Goal: Check status: Check status

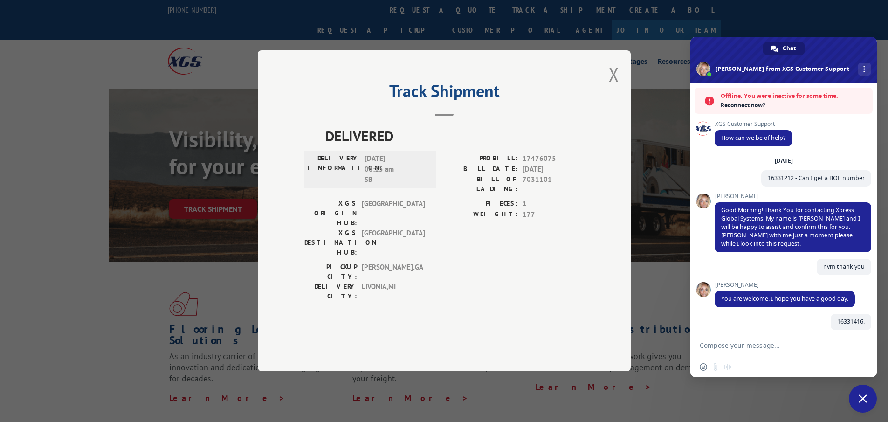
scroll to position [427, 0]
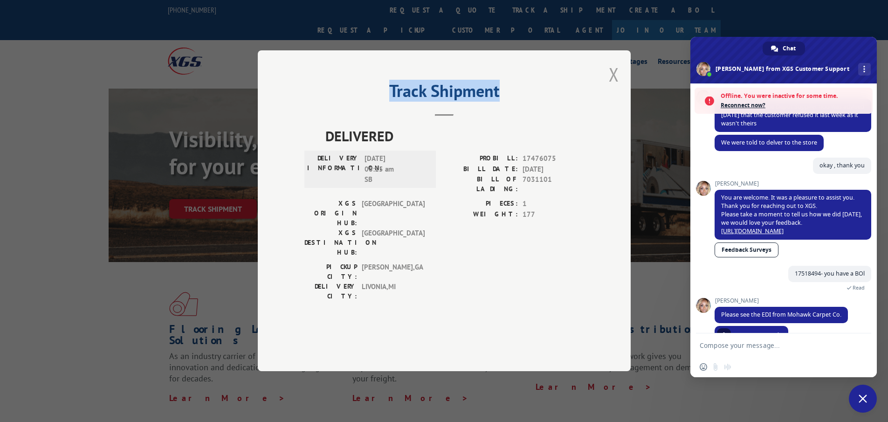
click at [617, 100] on div "Track Shipment DELIVERED DELIVERY INFORMATION: [DATE] 08:15 am SB PROBILL: 1747…" at bounding box center [444, 210] width 373 height 321
click at [615, 87] on button "Close modal" at bounding box center [614, 74] width 10 height 25
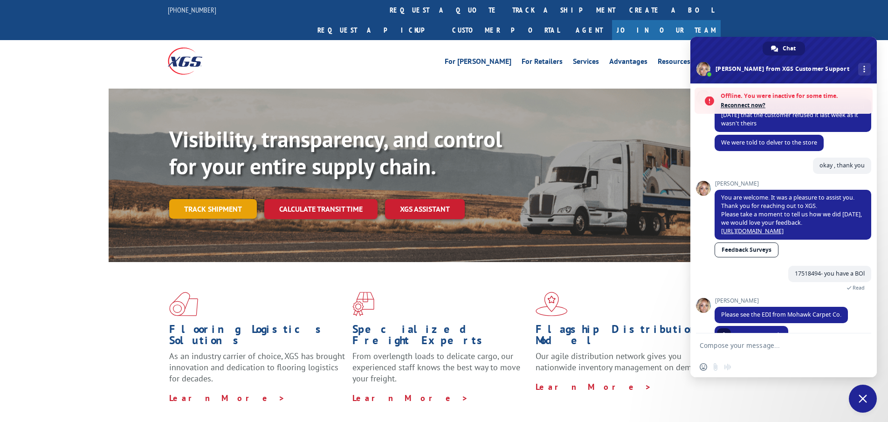
click at [199, 199] on link "Track shipment" at bounding box center [213, 209] width 88 height 20
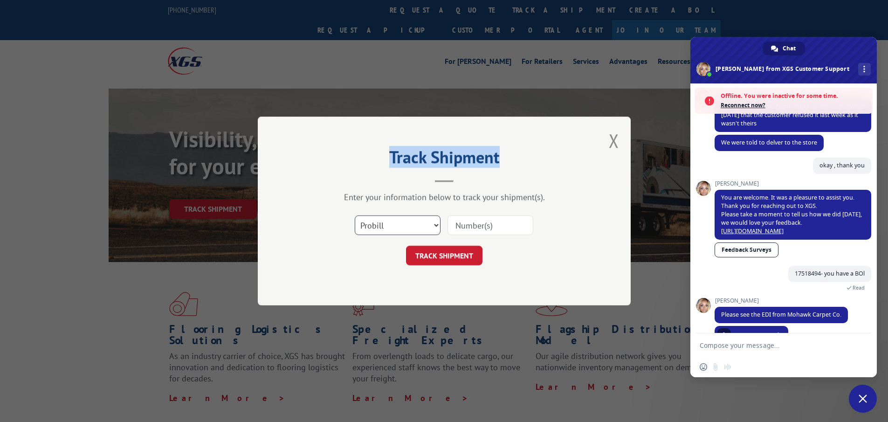
drag, startPoint x: 398, startPoint y: 222, endPoint x: 394, endPoint y: 230, distance: 8.3
click at [398, 222] on select "Select category... Probill BOL PO" at bounding box center [398, 225] width 86 height 20
select select "po"
click at [355, 215] on select "Select category... Probill BOL PO" at bounding box center [398, 225] width 86 height 20
click at [477, 227] on input at bounding box center [491, 225] width 86 height 20
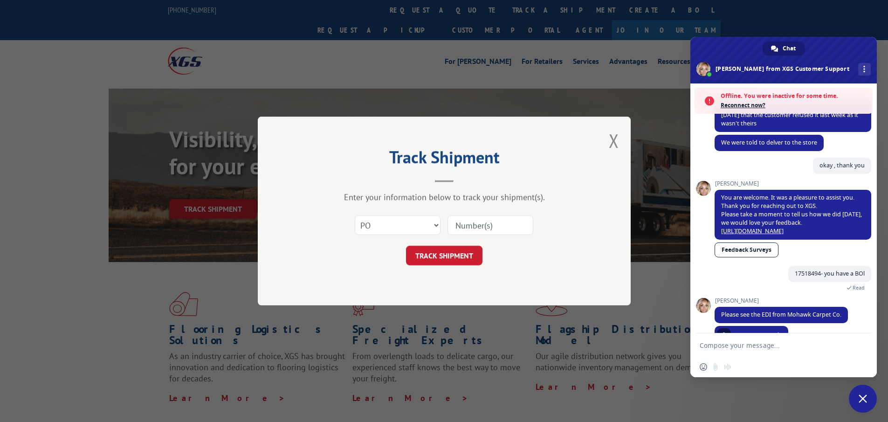
paste input "22540275"
type input "22540275"
click at [453, 259] on button "TRACK SHIPMENT" at bounding box center [444, 256] width 76 height 20
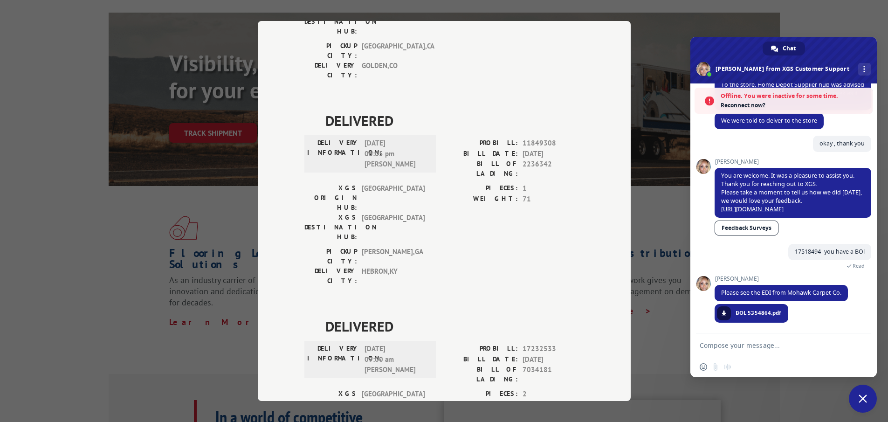
scroll to position [93, 0]
